Goal: Obtain resource: Download file/media

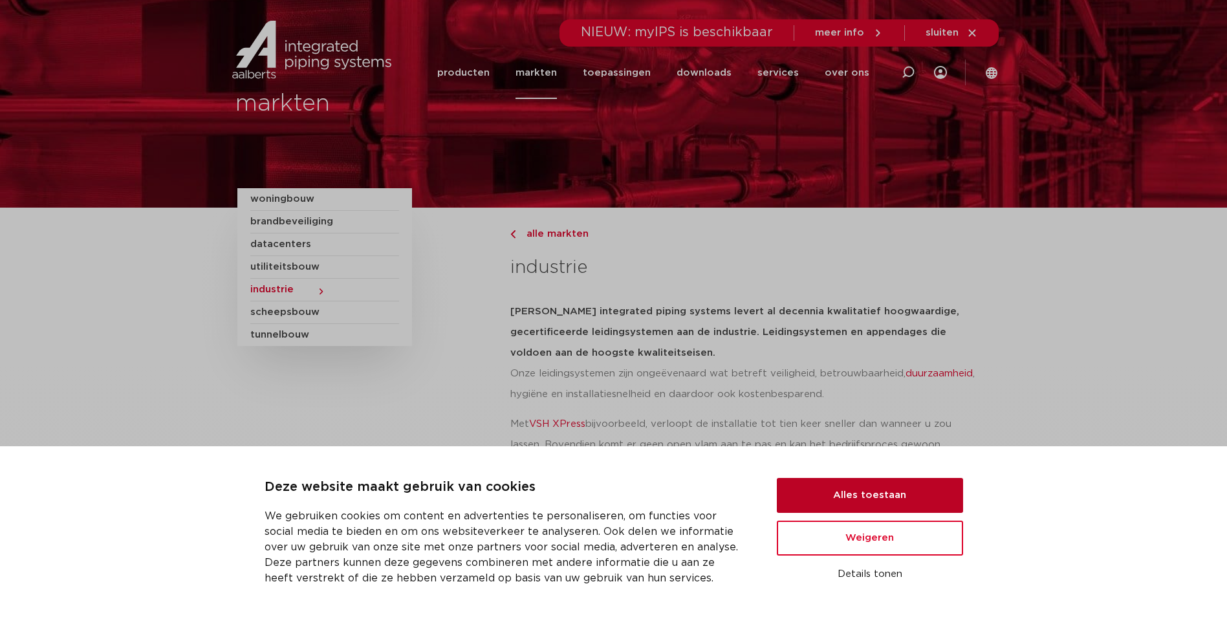
click at [871, 497] on button "Alles toestaan" at bounding box center [870, 495] width 186 height 35
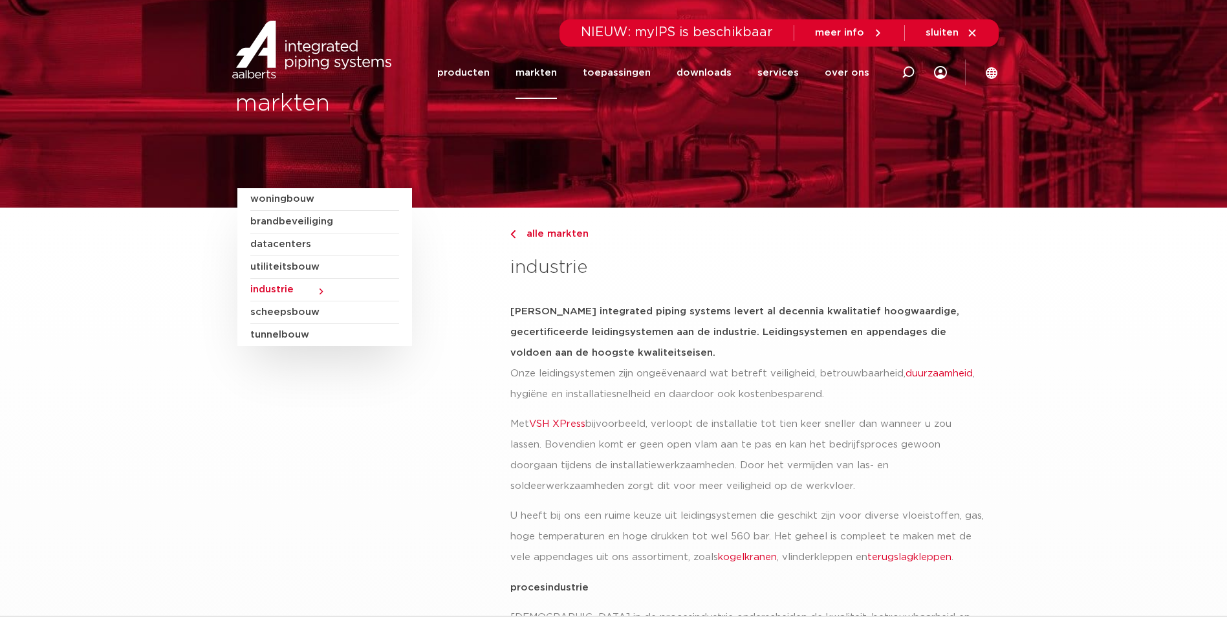
click at [320, 291] on span "industrie" at bounding box center [324, 290] width 149 height 23
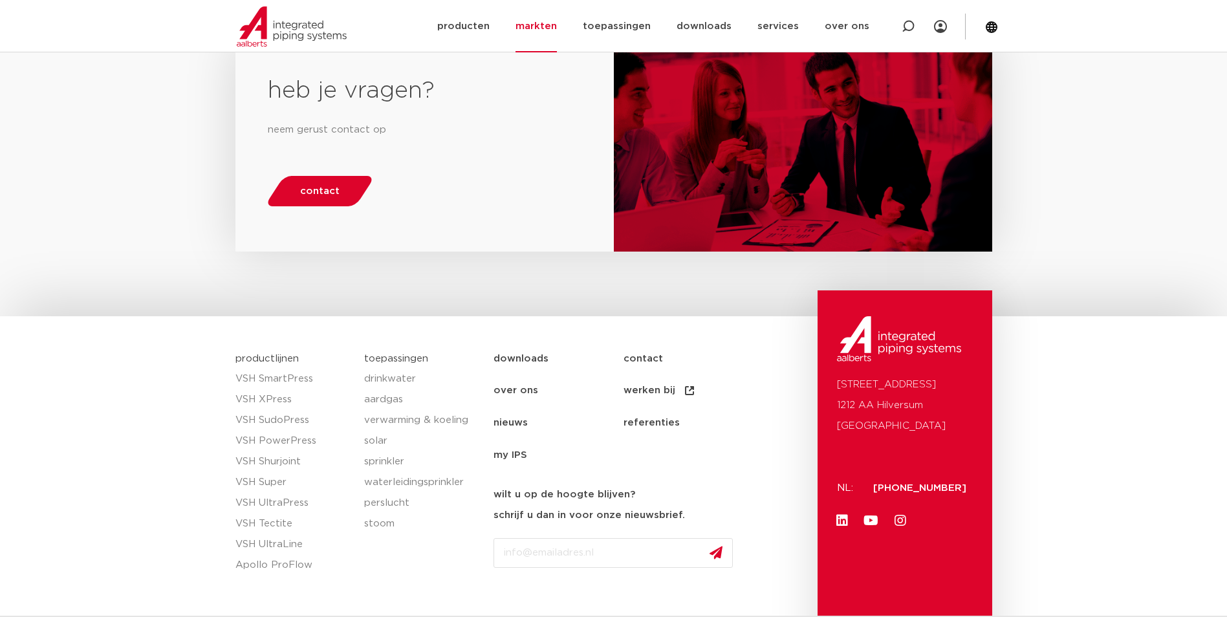
scroll to position [2108, 0]
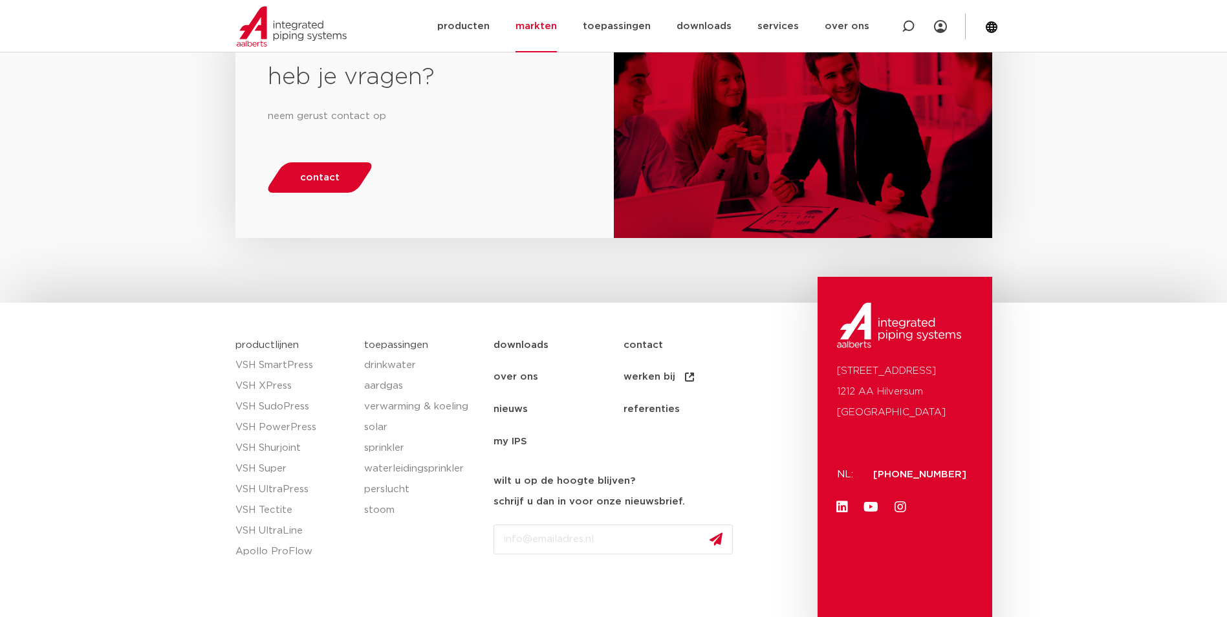
click at [523, 361] on link "over ons" at bounding box center [559, 377] width 130 height 32
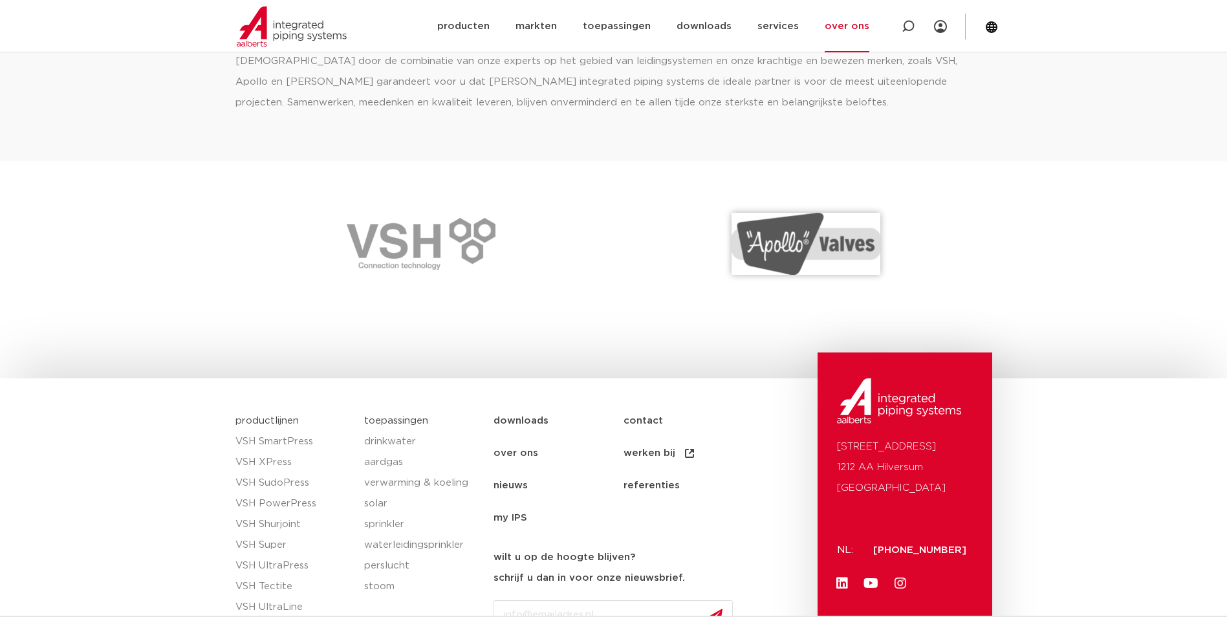
scroll to position [1812, 0]
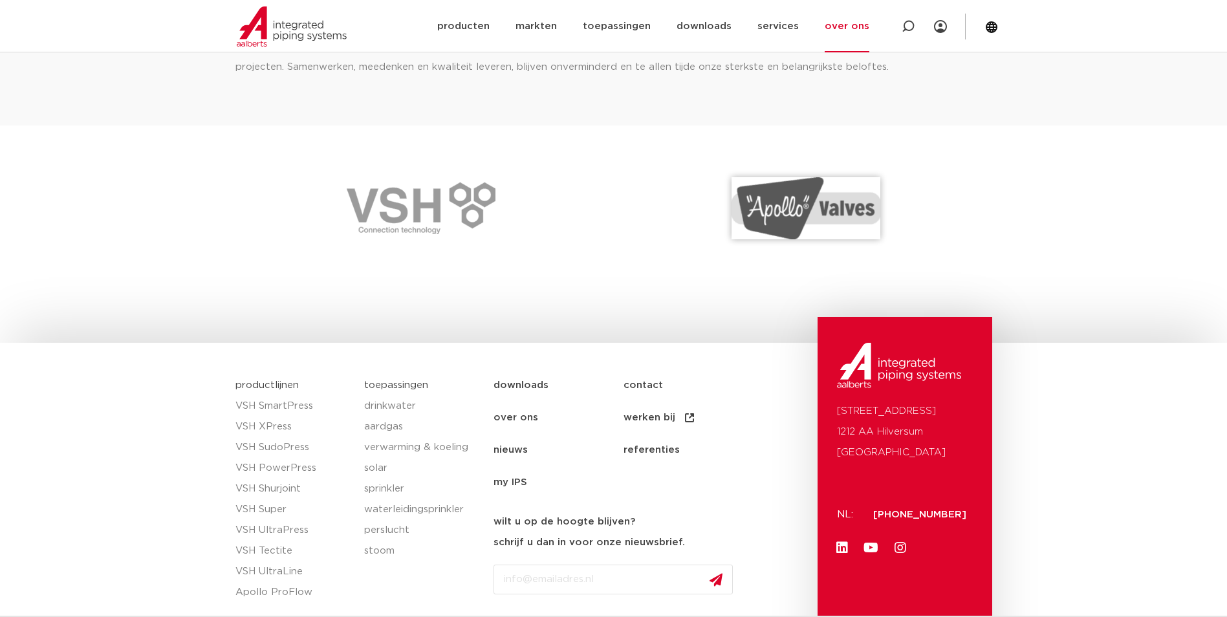
click at [646, 418] on link "werken bij" at bounding box center [689, 418] width 130 height 32
click at [510, 388] on link "downloads" at bounding box center [559, 385] width 130 height 32
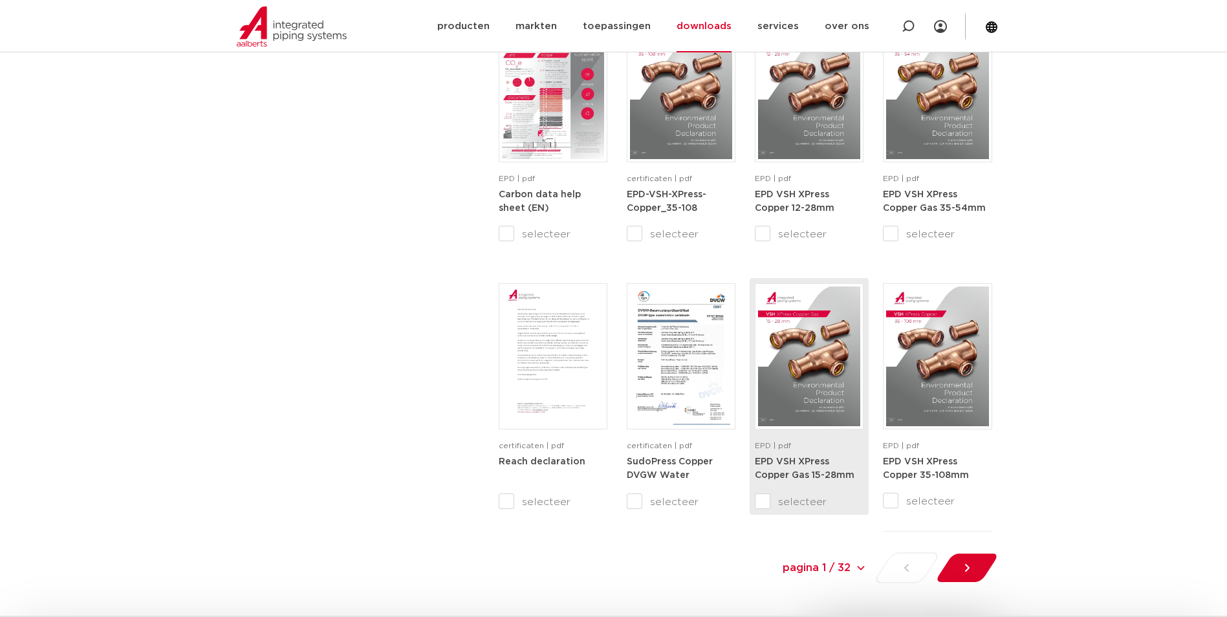
scroll to position [1229, 0]
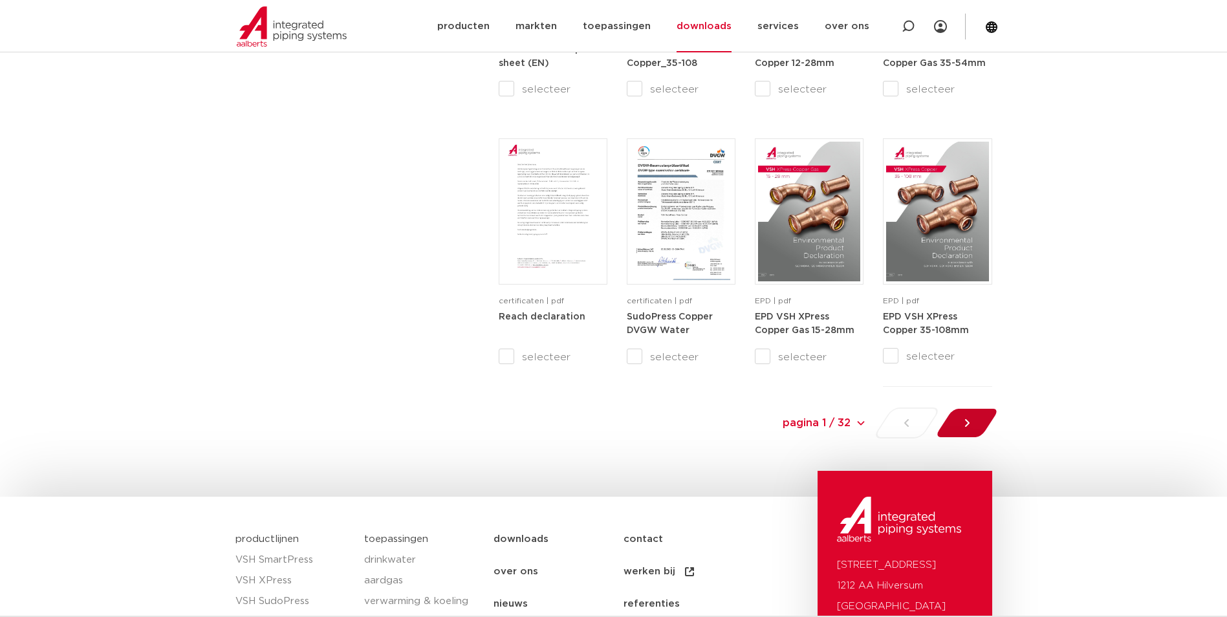
click at [961, 426] on icon at bounding box center [967, 423] width 13 height 13
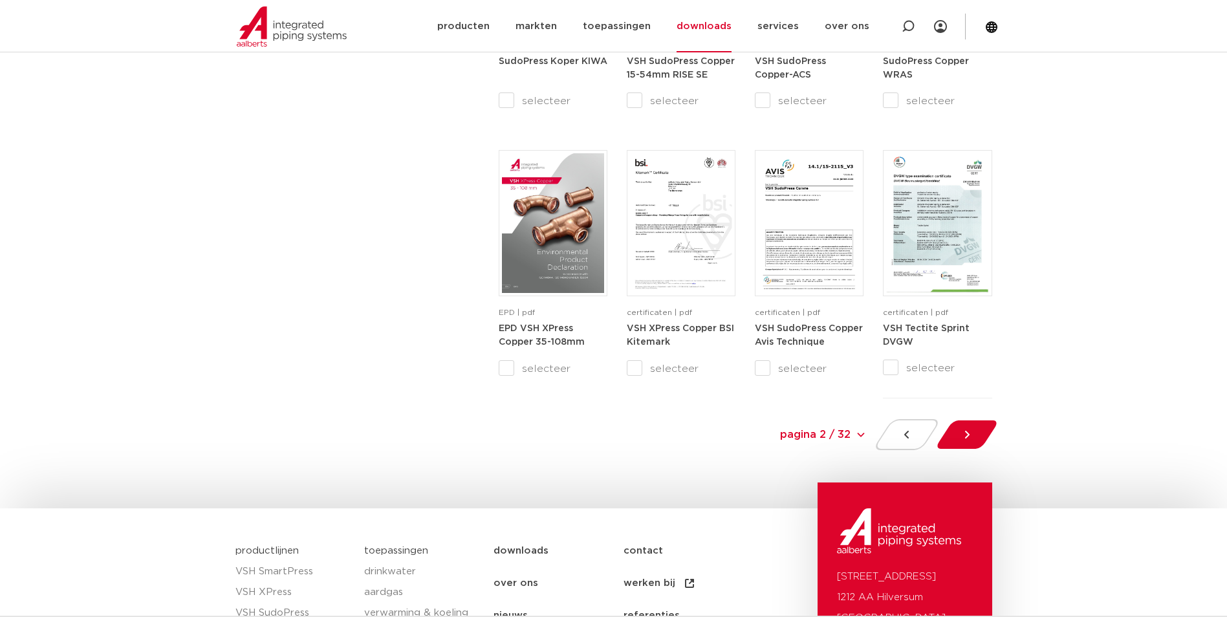
scroll to position [1252, 0]
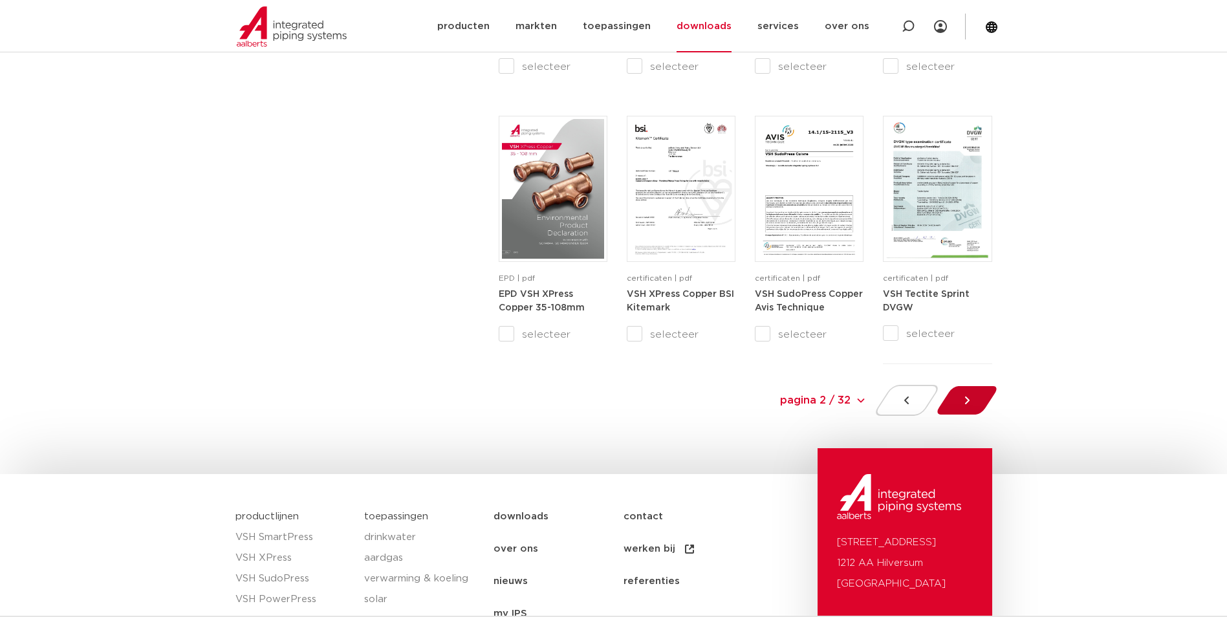
click at [969, 398] on icon at bounding box center [967, 400] width 13 height 13
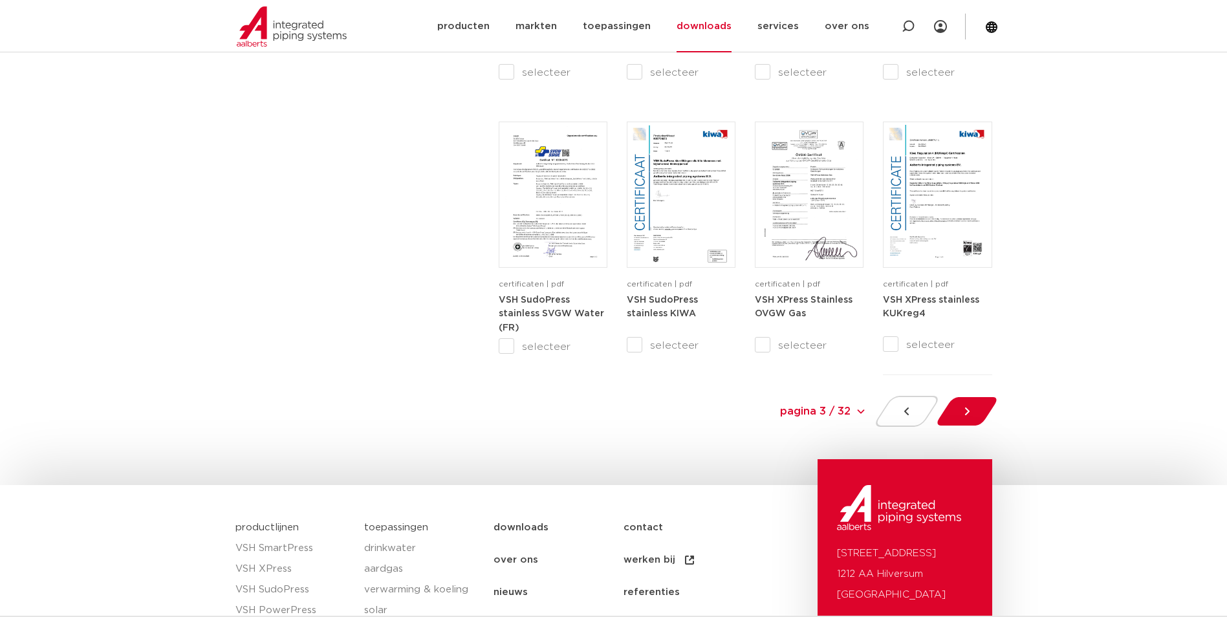
scroll to position [1317, 0]
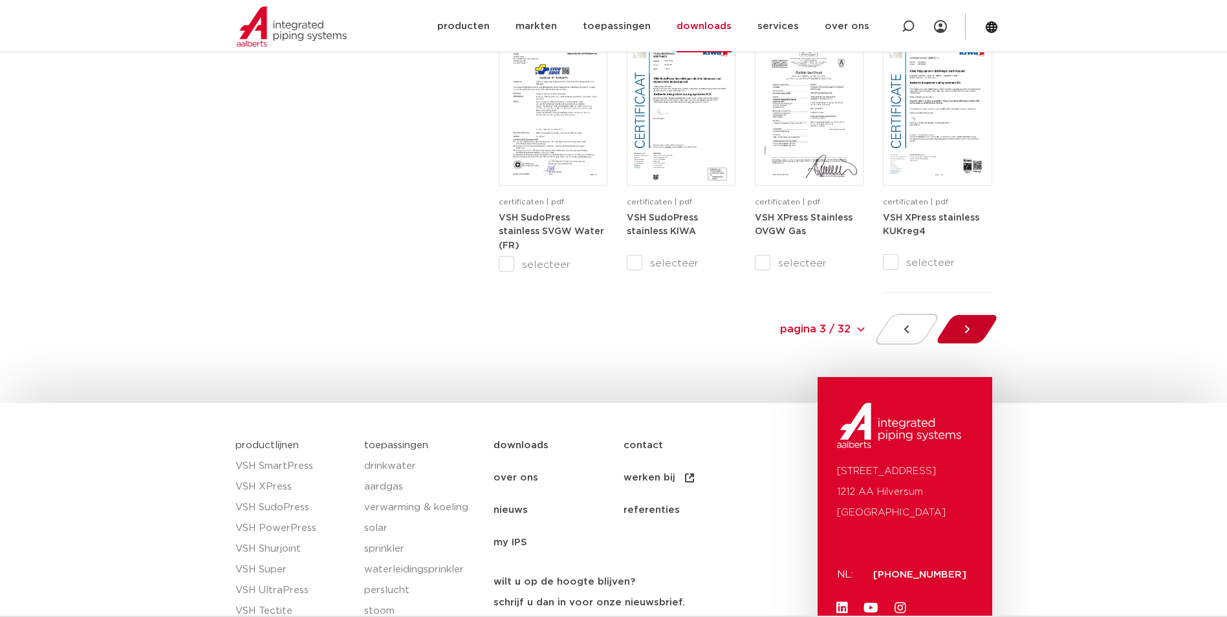
click at [968, 327] on icon at bounding box center [967, 329] width 13 height 13
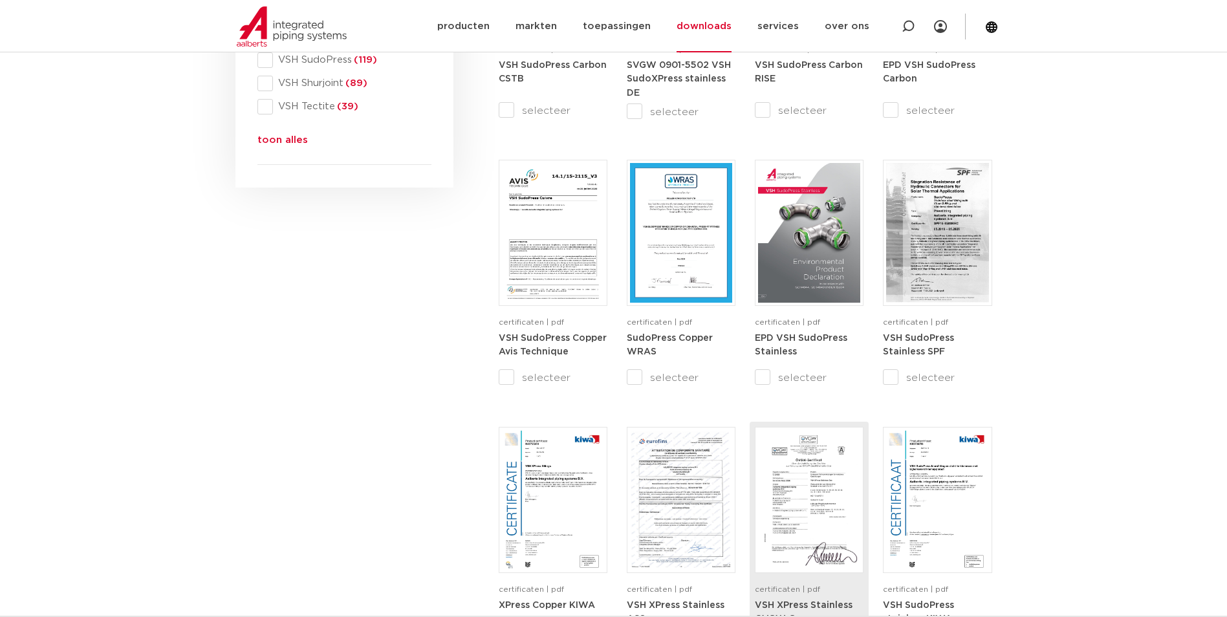
scroll to position [670, 0]
